Goal: Navigation & Orientation: Find specific page/section

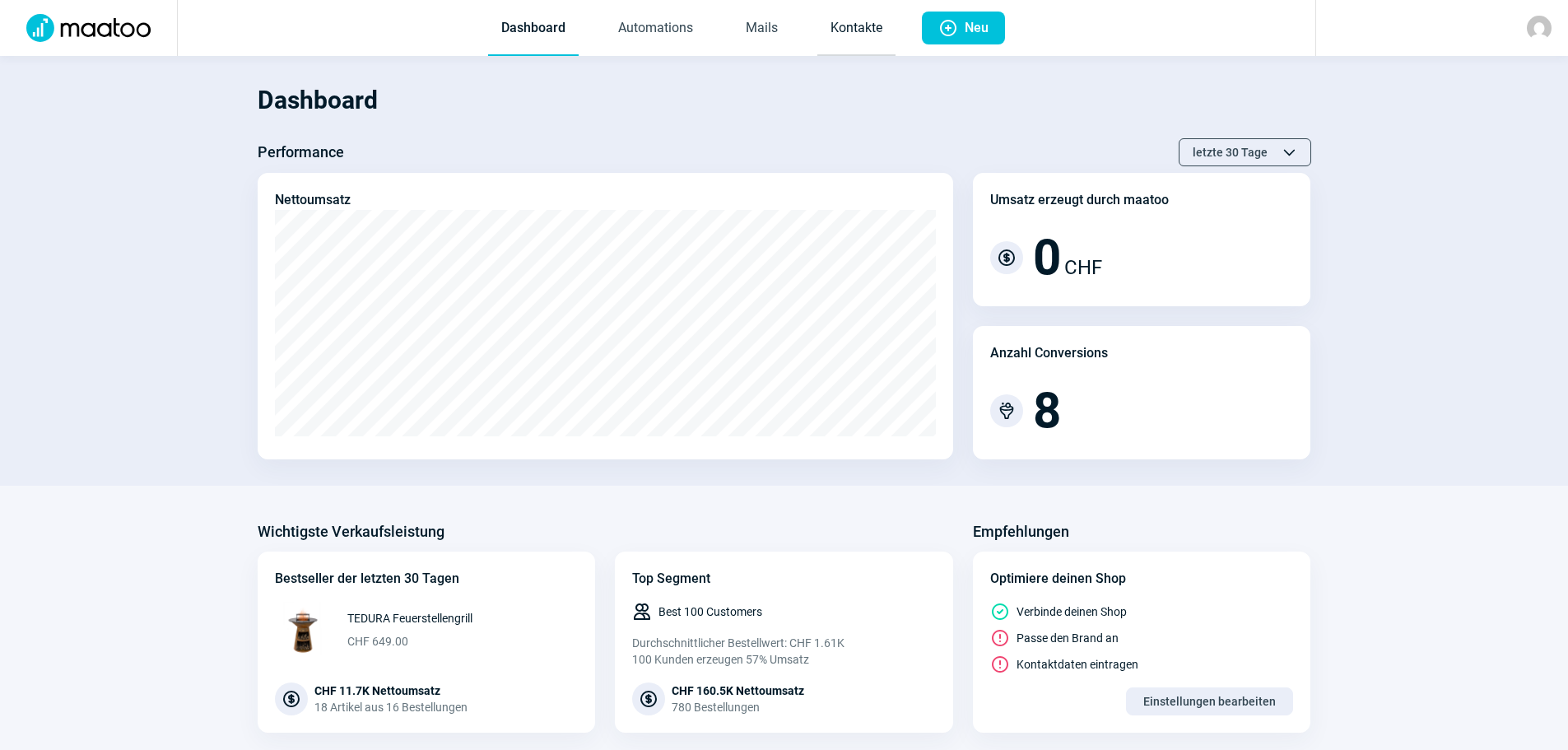
click at [862, 28] on link "Kontakte" at bounding box center [856, 29] width 78 height 54
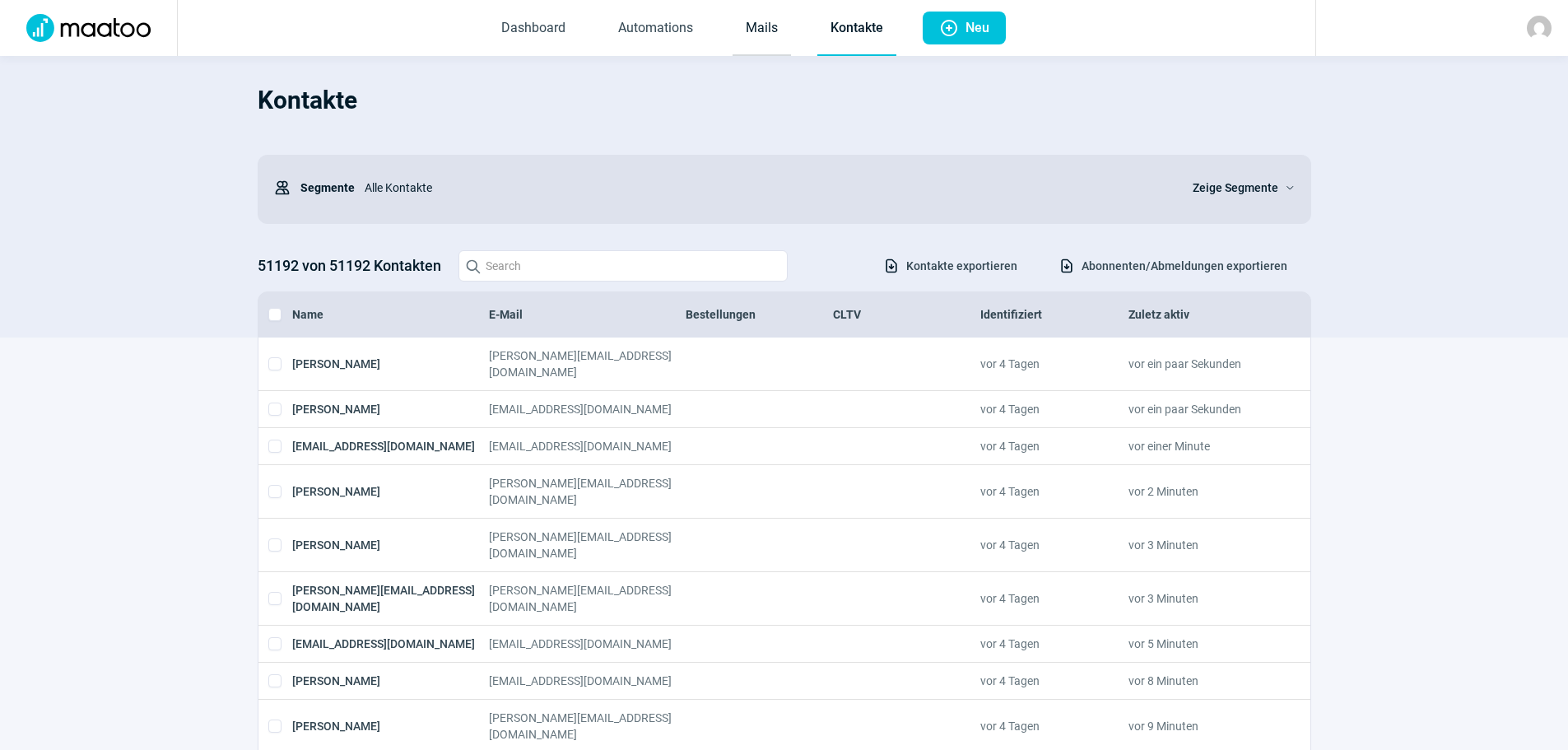
click at [771, 29] on link "Mails" at bounding box center [761, 29] width 58 height 54
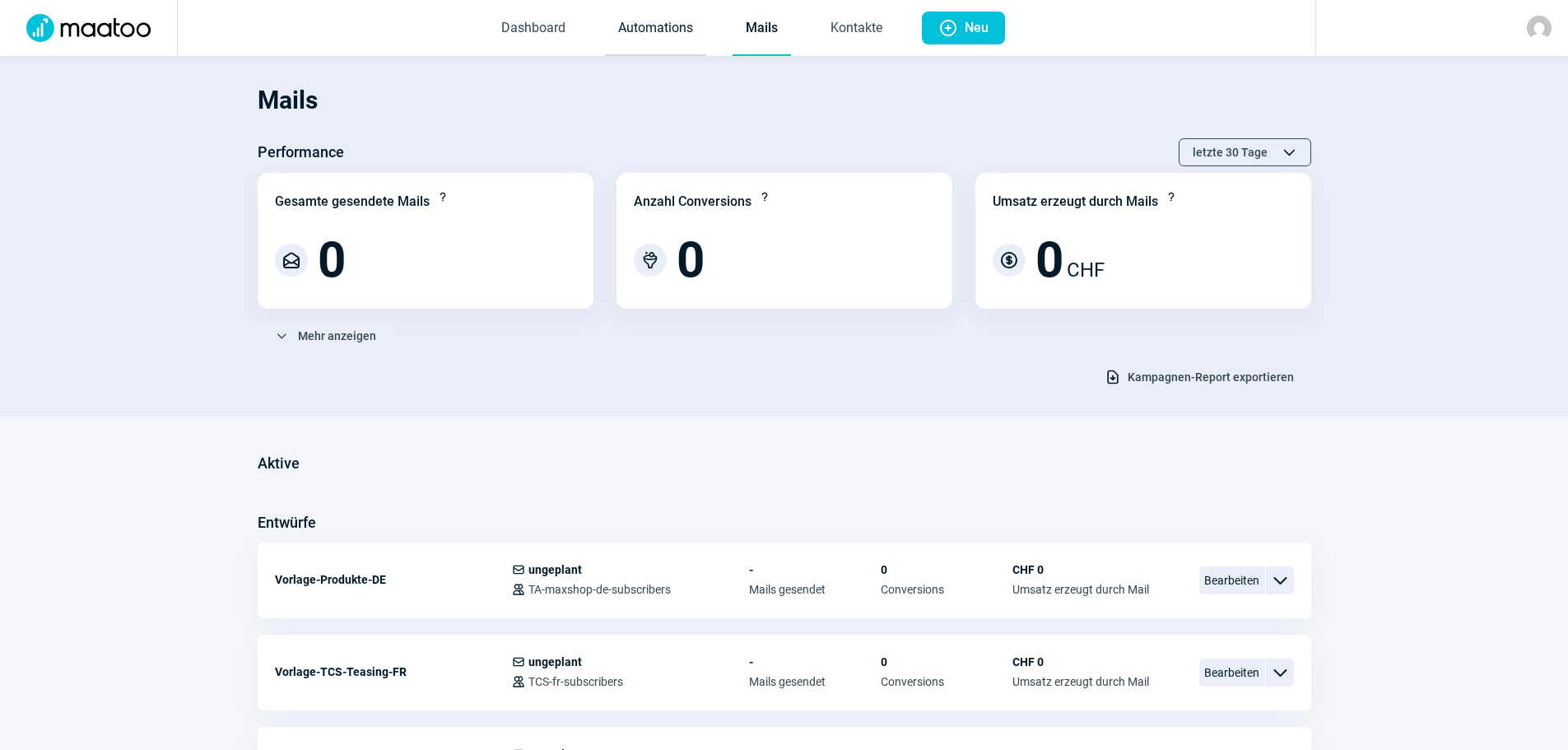
click at [677, 30] on link "Automations" at bounding box center [656, 29] width 101 height 54
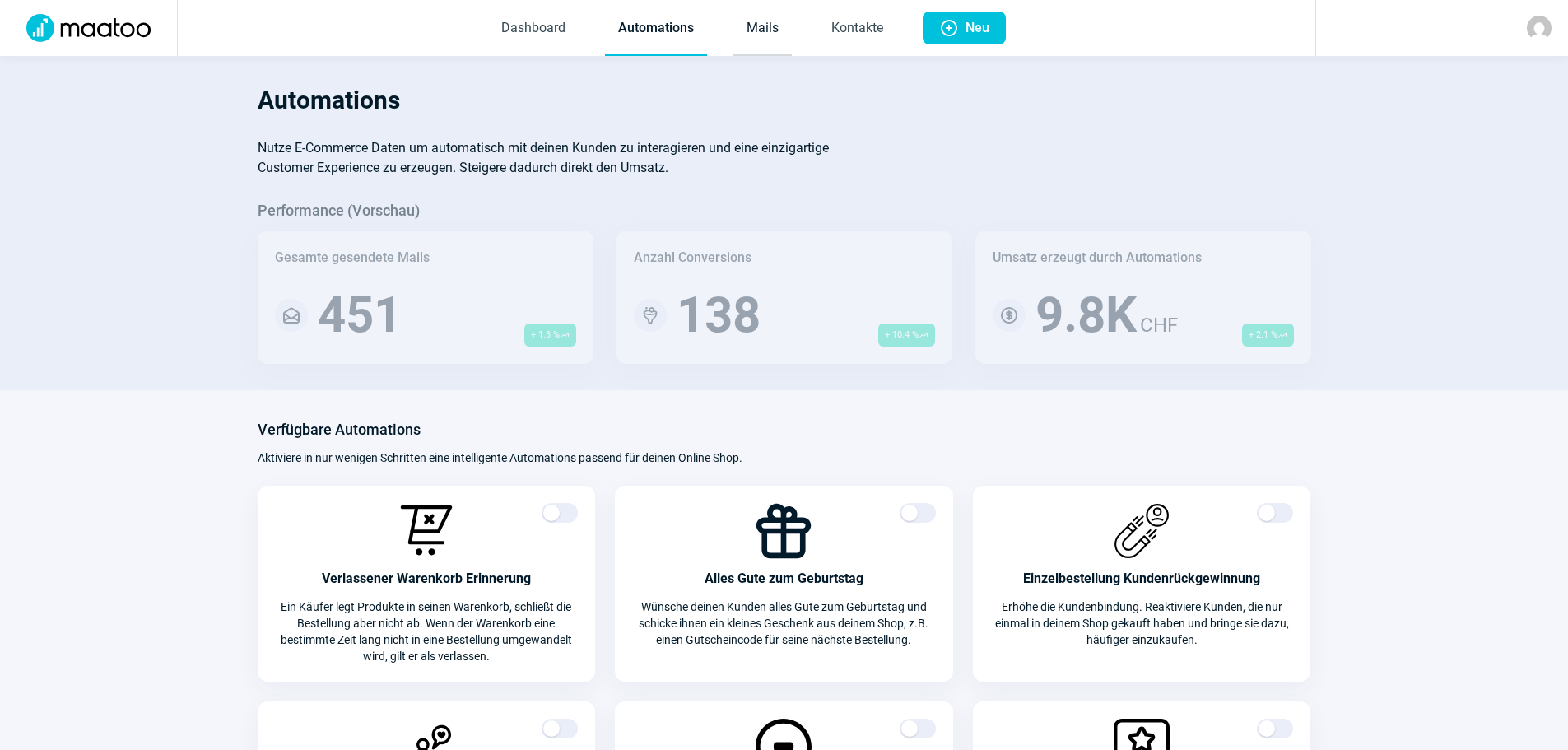
click at [766, 29] on link "Mails" at bounding box center [762, 29] width 58 height 54
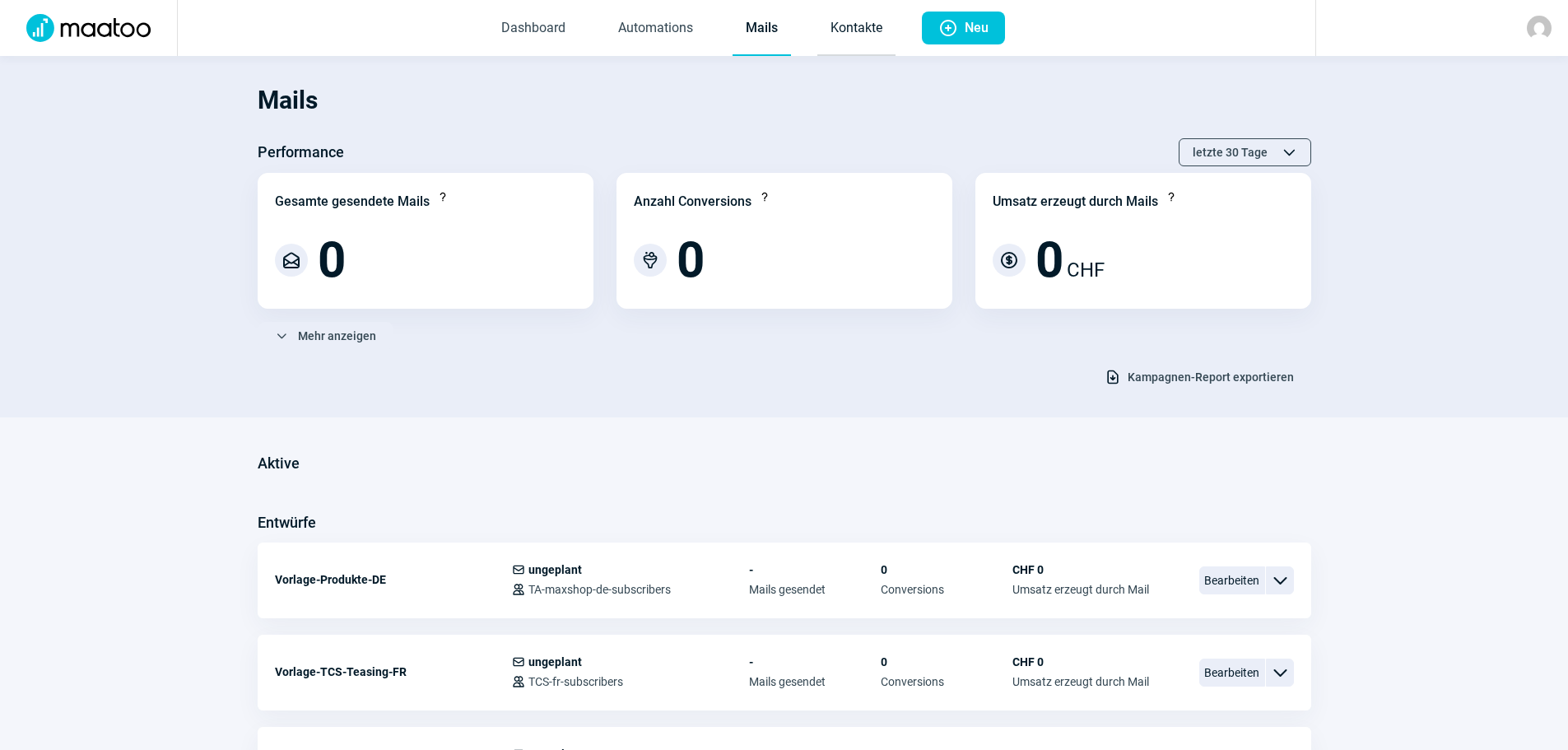
click at [850, 28] on link "Kontakte" at bounding box center [856, 29] width 78 height 54
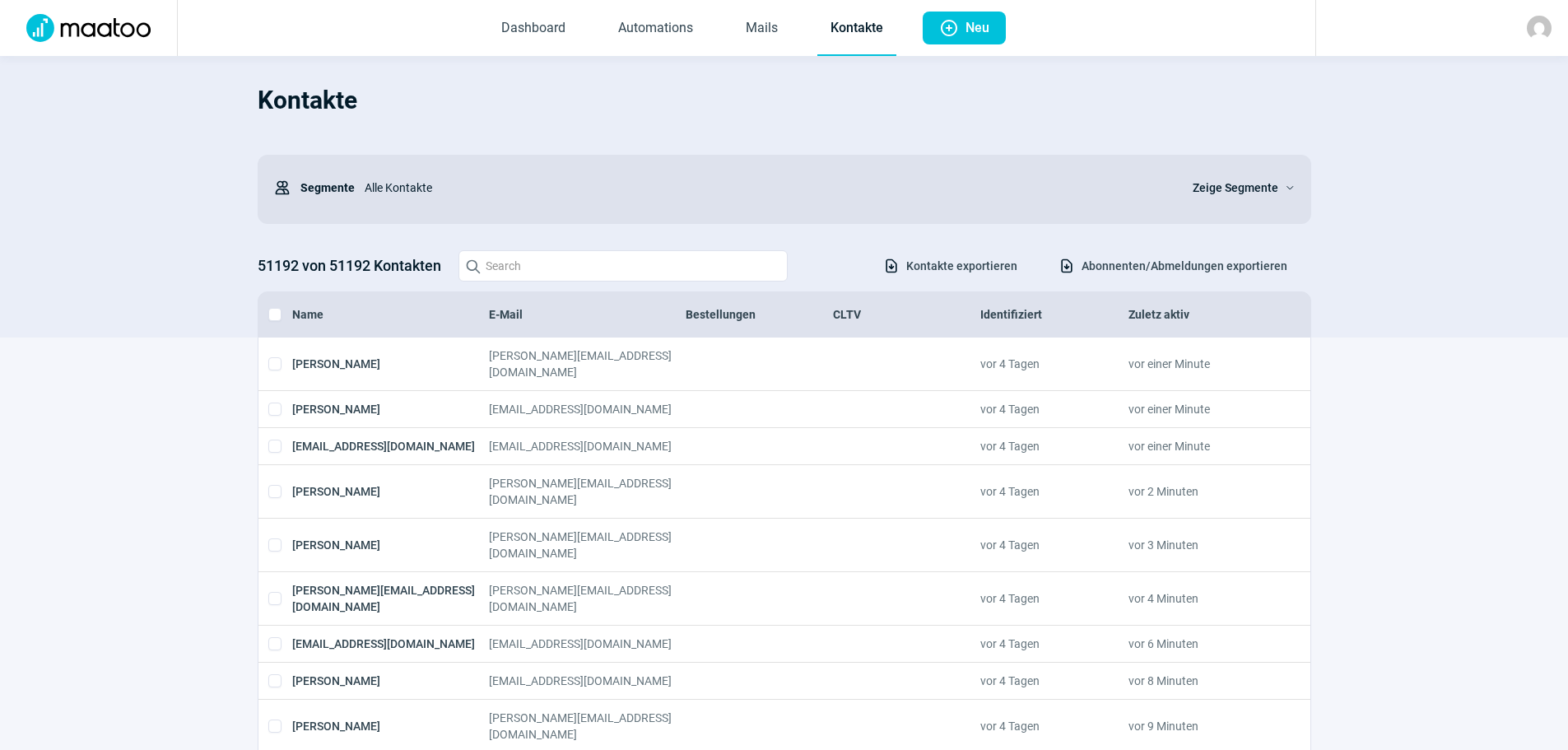
click at [1528, 39] on div at bounding box center [1539, 28] width 25 height 25
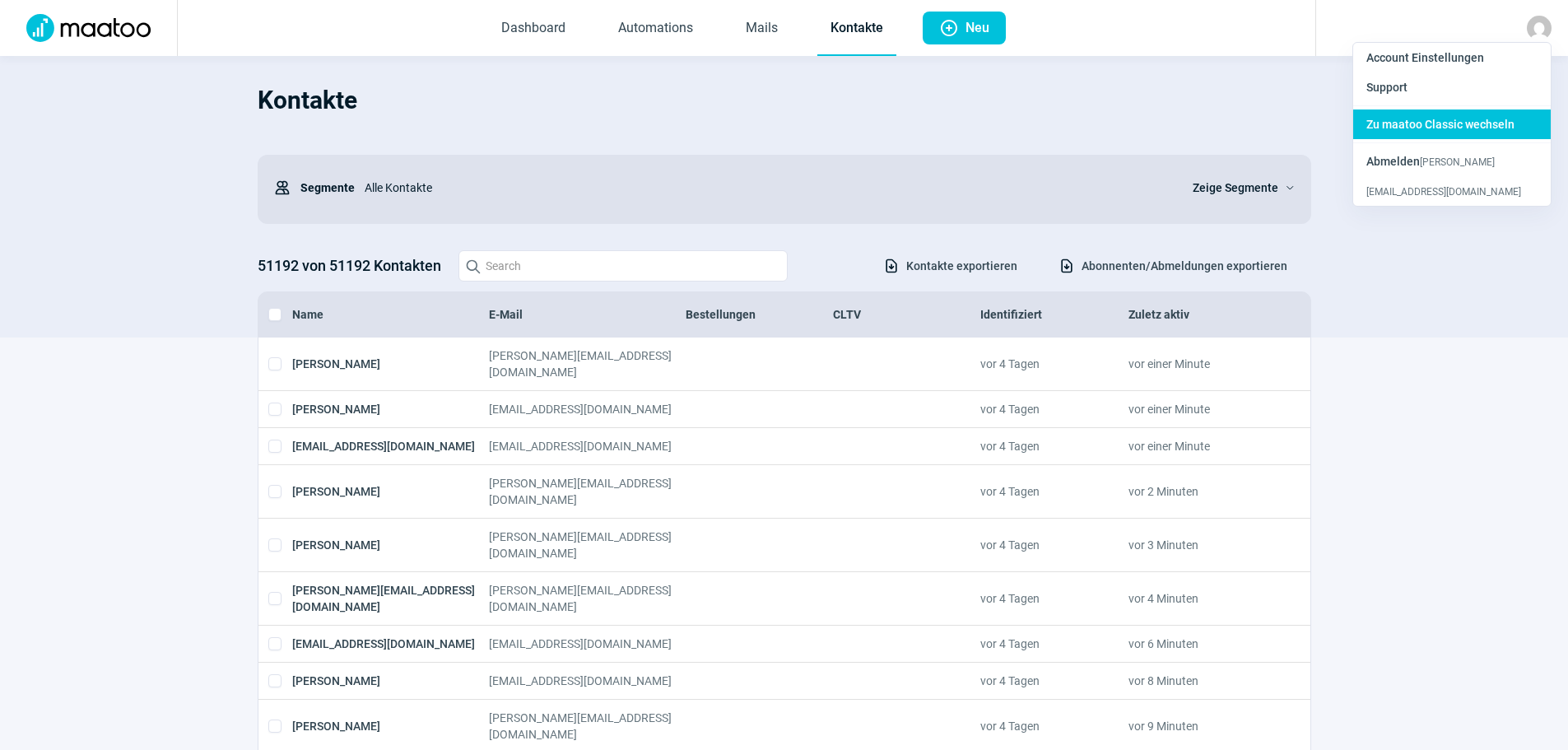
click at [1431, 127] on span "Zu maatoo Classic wechseln" at bounding box center [1441, 125] width 148 height 13
